Goal: Contribute content

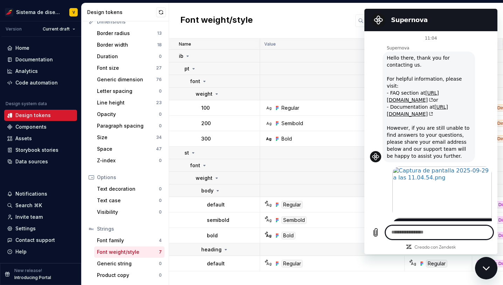
scroll to position [265, 0]
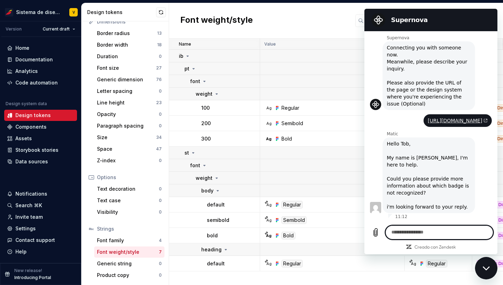
click at [400, 230] on textarea at bounding box center [440, 232] width 108 height 14
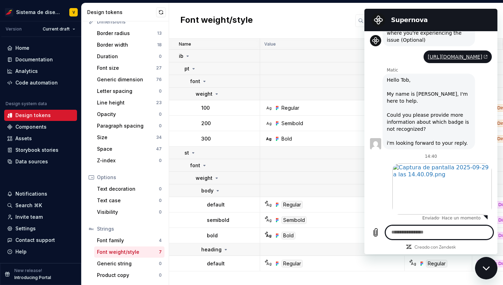
scroll to position [330, 0]
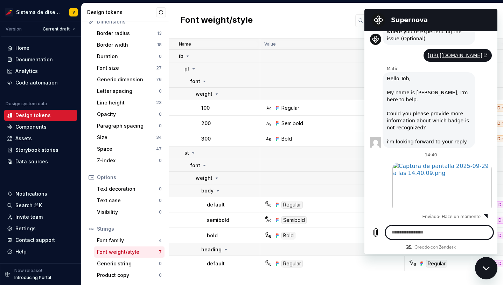
click at [417, 230] on textarea at bounding box center [440, 232] width 108 height 14
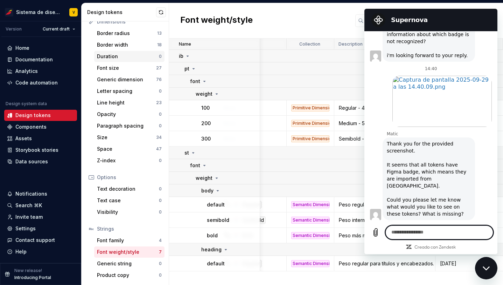
scroll to position [0, 0]
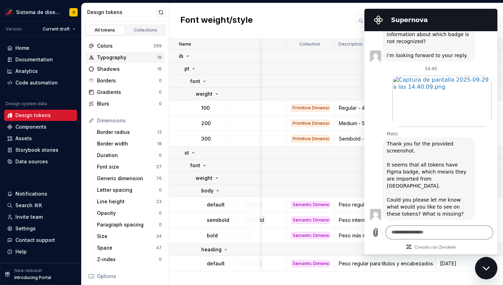
click at [116, 57] on div "Typography" at bounding box center [127, 57] width 60 height 7
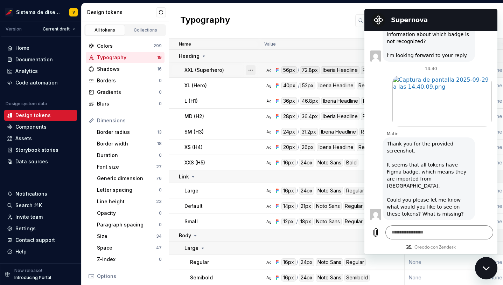
click at [250, 69] on button "button" at bounding box center [251, 70] width 10 height 10
click at [205, 69] on html "Sistema de diseño Iberia V Version Current draft Home Documentation Analytics C…" at bounding box center [251, 142] width 503 height 285
click at [195, 69] on p "XXL (Superhero)" at bounding box center [205, 70] width 40 height 7
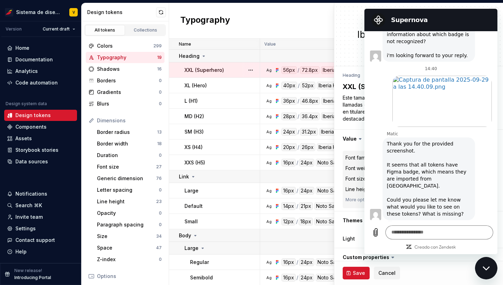
type textarea "*"
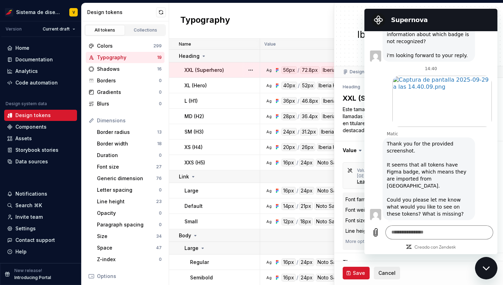
click at [386, 271] on span "Cancel" at bounding box center [387, 272] width 17 height 7
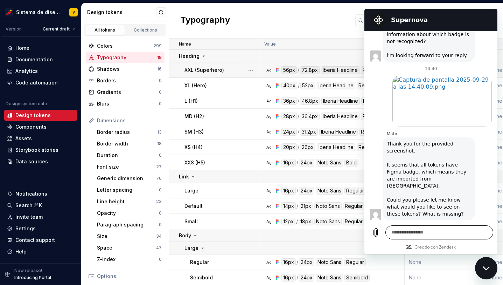
click at [404, 231] on textarea at bounding box center [440, 232] width 108 height 14
drag, startPoint x: 393, startPoint y: 172, endPoint x: 429, endPoint y: 180, distance: 37.6
click at [429, 180] on div "Thank you for the provided screenshot. It seems that all tokens have Figma badg…" at bounding box center [429, 178] width 84 height 77
click at [391, 233] on textarea at bounding box center [440, 232] width 108 height 14
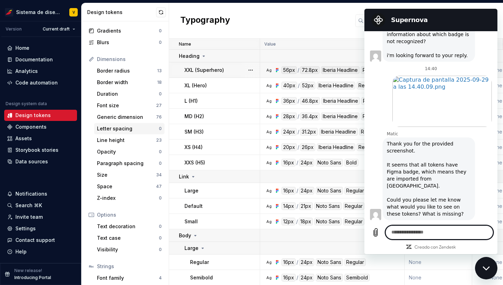
scroll to position [47, 0]
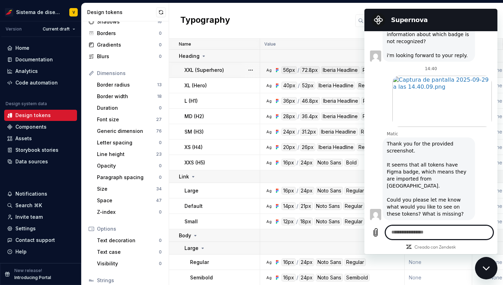
click at [441, 23] on h2 "Supernova" at bounding box center [440, 20] width 99 height 8
click at [297, 20] on div "Typography New token" at bounding box center [336, 20] width 334 height 35
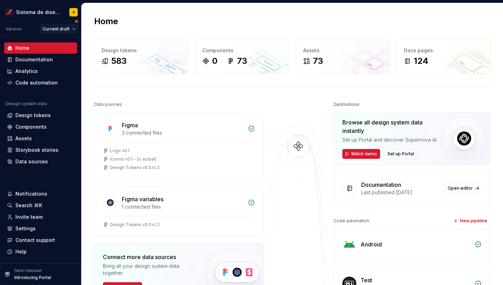
click at [69, 28] on html "Sistema de diseño Iberia V Version Current draft Home Documentation Analytics C…" at bounding box center [251, 142] width 503 height 285
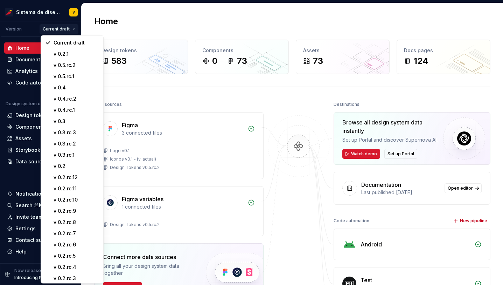
click at [165, 22] on html "Sistema de diseño Iberia V Version Current draft Home Documentation Analytics C…" at bounding box center [251, 142] width 503 height 285
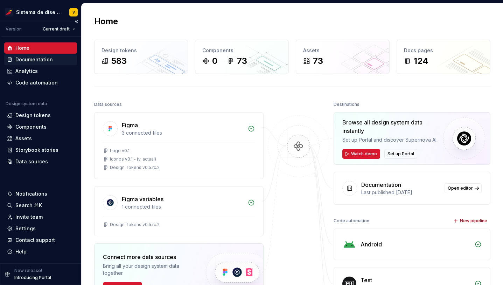
click at [43, 58] on div "Documentation" at bounding box center [33, 59] width 37 height 7
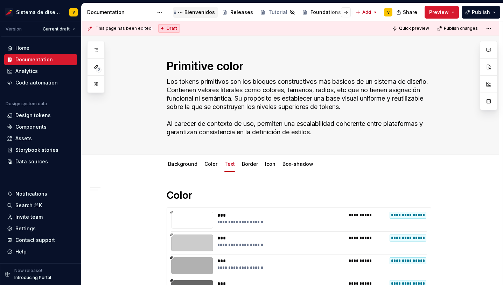
click at [200, 13] on div "Bienvenidos" at bounding box center [200, 12] width 30 height 7
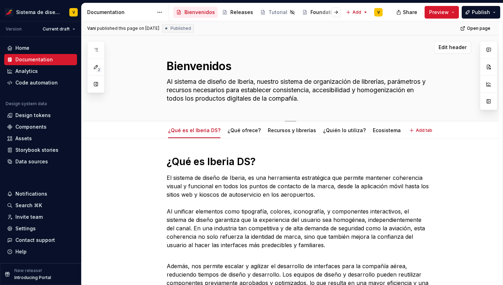
type textarea "*"
click at [483, 28] on span "Open page" at bounding box center [478, 29] width 23 height 6
type textarea "*"
